Goal: Task Accomplishment & Management: Use online tool/utility

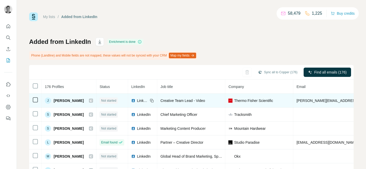
scroll to position [0, 127]
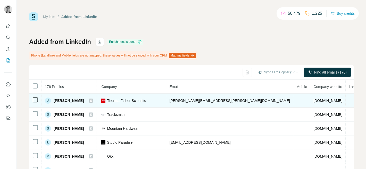
click at [293, 97] on td at bounding box center [301, 100] width 17 height 14
click at [293, 98] on td at bounding box center [301, 100] width 17 height 14
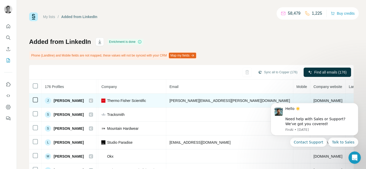
scroll to position [0, 0]
click at [65, 102] on span "[PERSON_NAME]" at bounding box center [69, 100] width 30 height 5
click at [67, 99] on span "[PERSON_NAME]" at bounding box center [69, 100] width 30 height 5
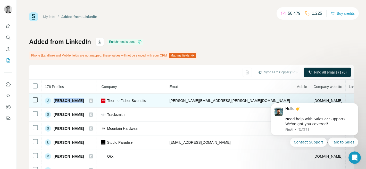
click at [67, 99] on span "[PERSON_NAME]" at bounding box center [69, 100] width 30 height 5
click at [47, 101] on div "J" at bounding box center [48, 100] width 6 height 6
click at [73, 99] on span "[PERSON_NAME]" at bounding box center [69, 100] width 30 height 5
click at [345, 94] on td at bounding box center [355, 100] width 20 height 14
click at [293, 99] on td at bounding box center [301, 100] width 17 height 14
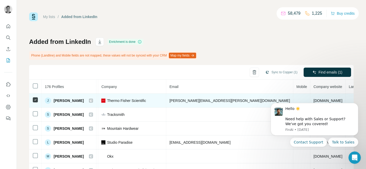
click at [293, 99] on td at bounding box center [301, 100] width 17 height 14
click at [68, 100] on span "[PERSON_NAME]" at bounding box center [69, 100] width 30 height 5
click at [90, 102] on div "J [PERSON_NAME]" at bounding box center [69, 100] width 48 height 6
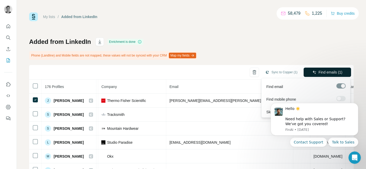
click at [318, 72] on span "Find emails (1)" at bounding box center [330, 72] width 24 height 5
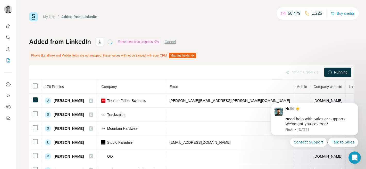
click at [327, 73] on circle at bounding box center [329, 72] width 4 height 4
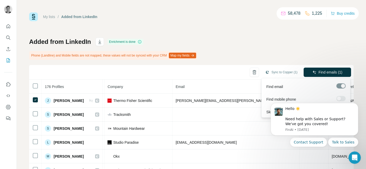
click at [342, 87] on div at bounding box center [340, 85] width 9 height 5
click at [341, 97] on div at bounding box center [340, 98] width 9 height 5
click at [336, 98] on html "Hello ☀️ ​ Need help with Sales or Support? We've got you covered! [GEOGRAPHIC_…" at bounding box center [314, 123] width 103 height 51
click at [338, 72] on span "Find emails (1)" at bounding box center [330, 72] width 24 height 5
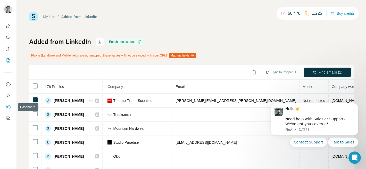
click at [8, 110] on button "Dashboard" at bounding box center [8, 106] width 8 height 9
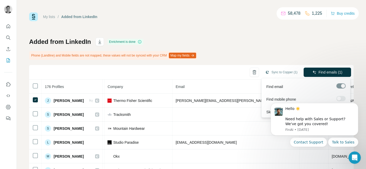
click at [339, 97] on div at bounding box center [340, 98] width 9 height 5
click at [314, 15] on p "1,225" at bounding box center [317, 13] width 10 height 6
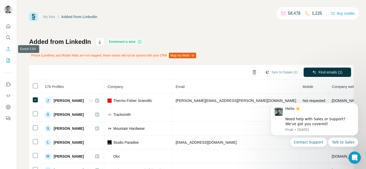
click at [8, 49] on icon "Enrich CSV" at bounding box center [8, 48] width 5 height 5
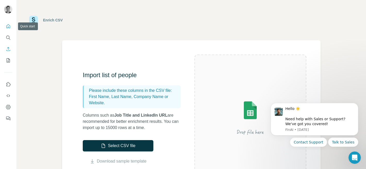
click at [7, 28] on icon "Quick start" at bounding box center [8, 26] width 5 height 5
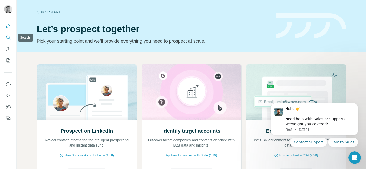
click at [8, 38] on icon "Search" at bounding box center [8, 37] width 5 height 5
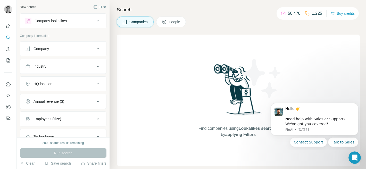
click at [172, 22] on span "People" at bounding box center [175, 21] width 12 height 5
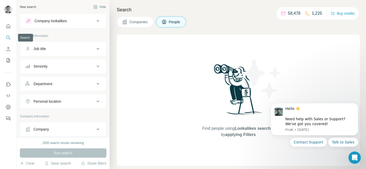
click at [8, 39] on icon "Search" at bounding box center [8, 37] width 5 height 5
click at [183, 23] on button "People" at bounding box center [171, 21] width 30 height 11
click at [356, 106] on button "Dismiss notification" at bounding box center [356, 104] width 7 height 7
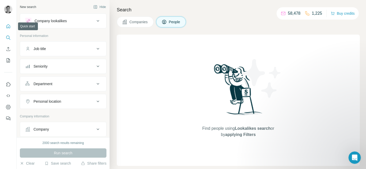
click at [10, 28] on icon "Quick start" at bounding box center [8, 26] width 5 height 5
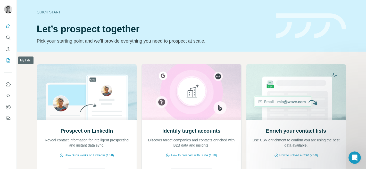
click at [8, 58] on icon "My lists" at bounding box center [8, 60] width 3 height 4
